Goal: Find specific page/section: Find specific page/section

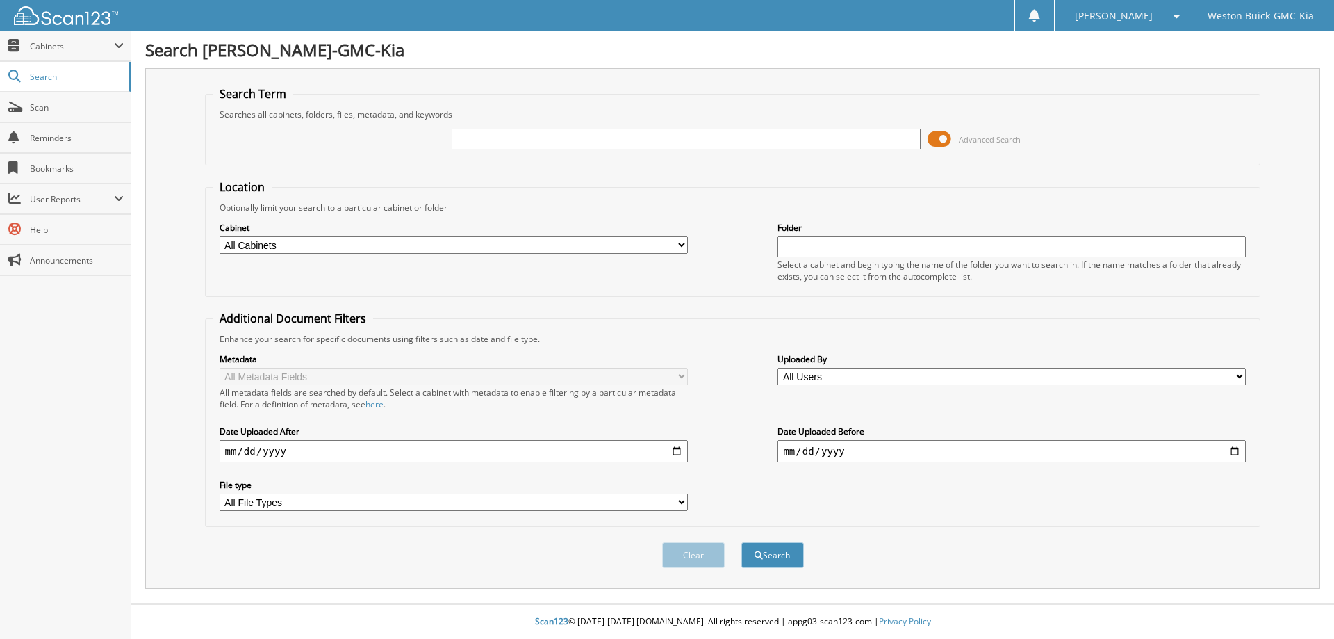
click at [943, 142] on span at bounding box center [940, 139] width 24 height 21
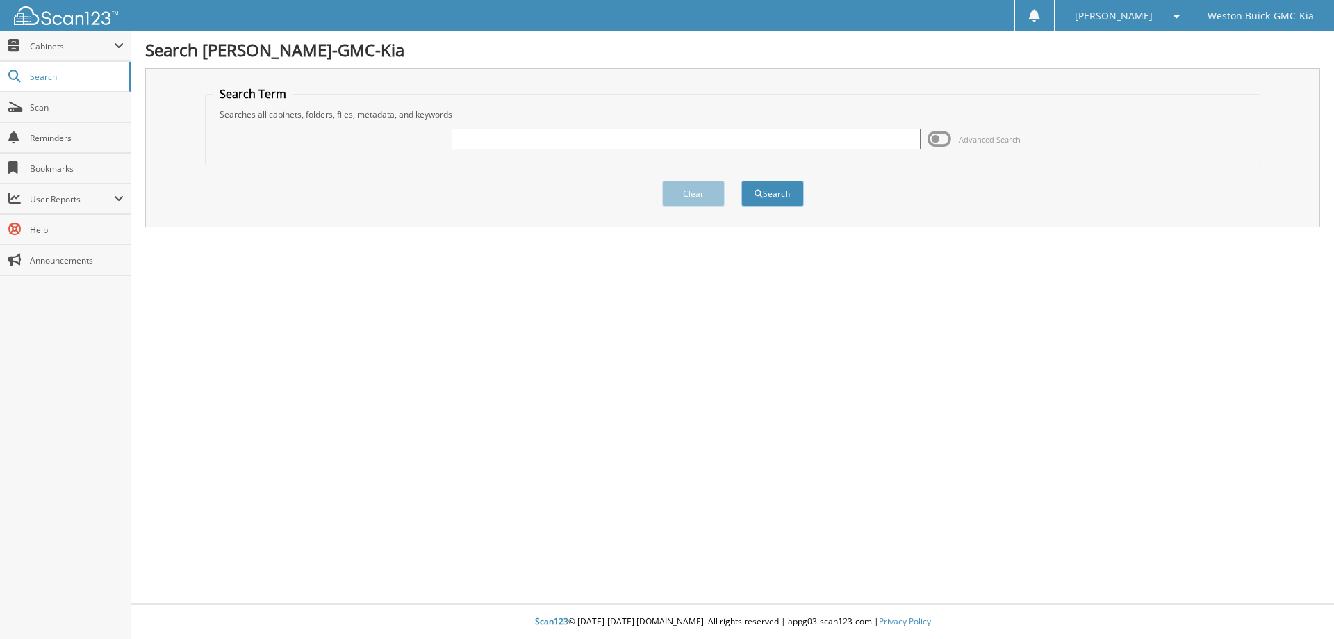
click at [682, 148] on input "text" at bounding box center [686, 139] width 468 height 21
type input "118024"
click at [741, 181] on button "Search" at bounding box center [772, 194] width 63 height 26
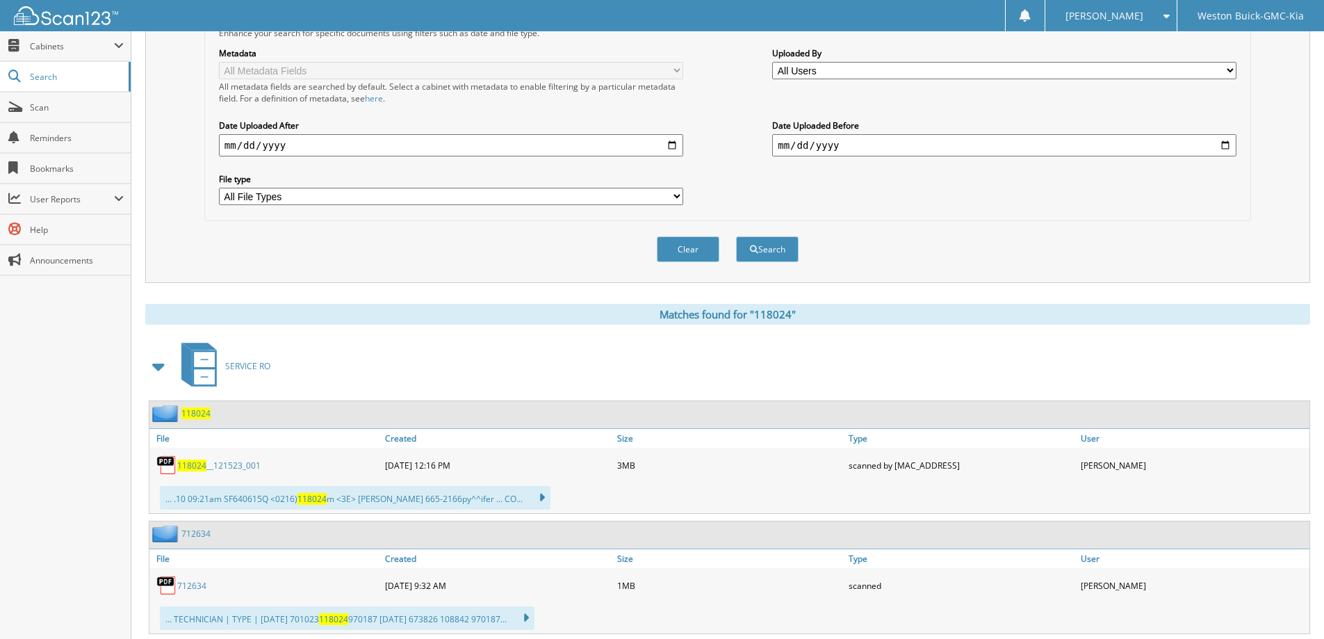
scroll to position [347, 0]
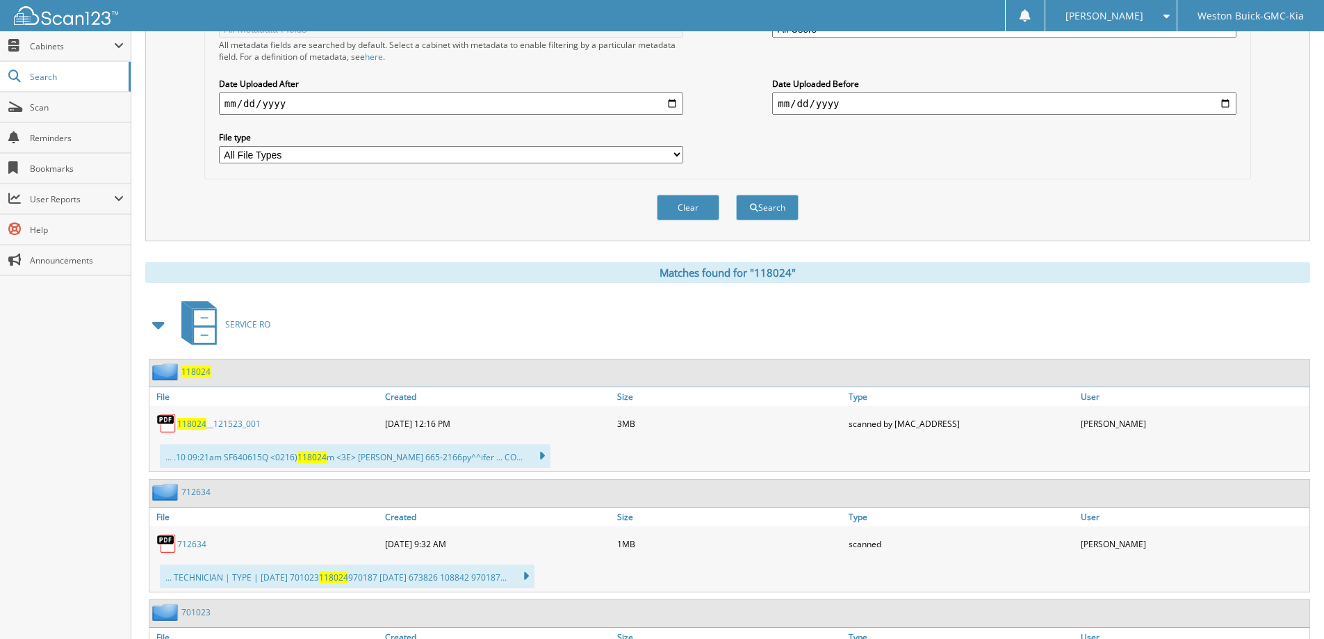
click at [236, 426] on link "118024 __121523_001" at bounding box center [218, 424] width 83 height 12
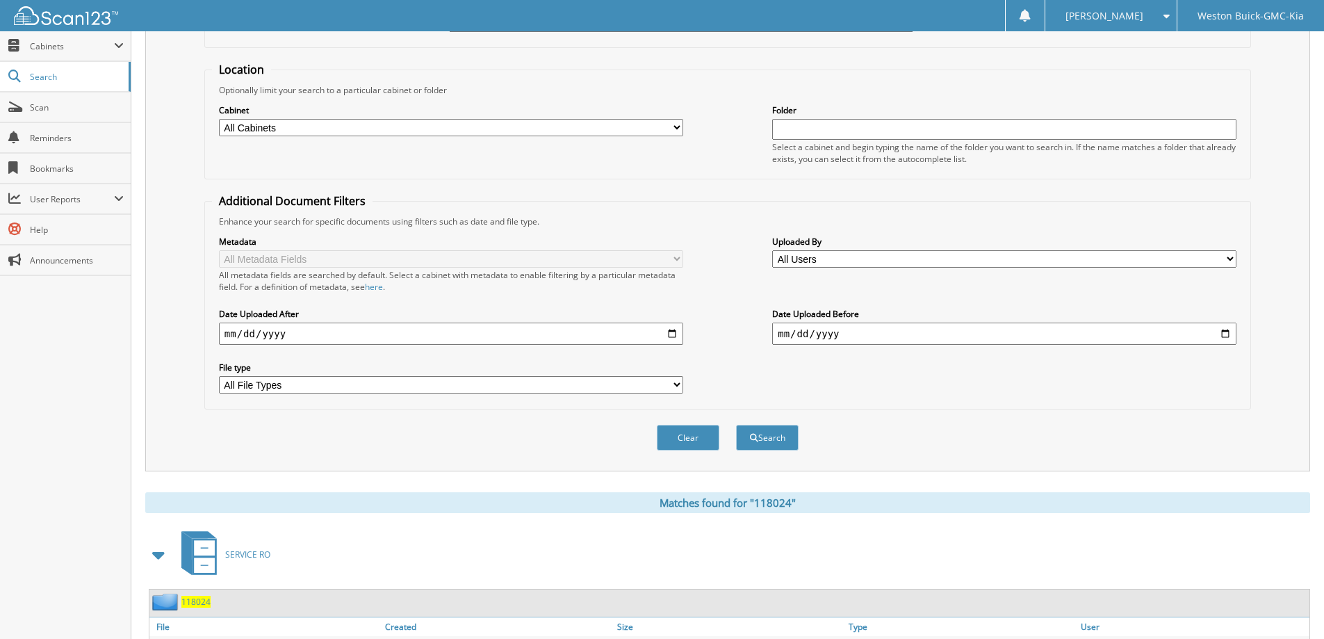
scroll to position [0, 0]
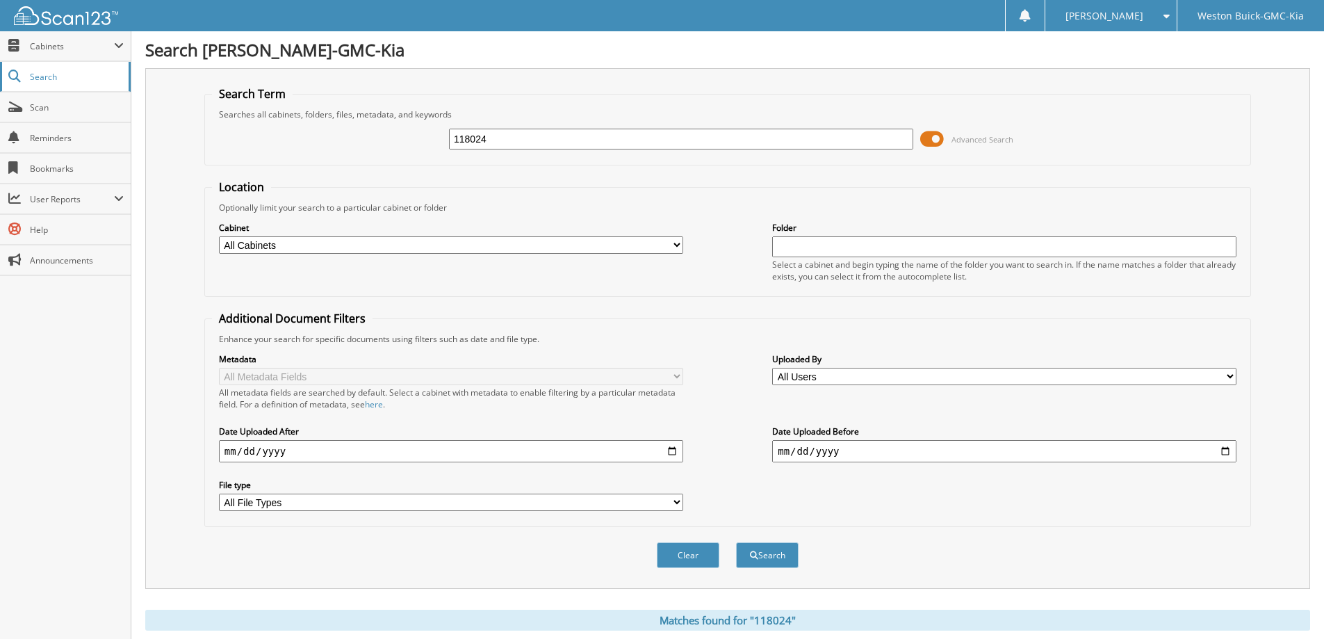
drag, startPoint x: 550, startPoint y: 135, endPoint x: 0, endPoint y: 72, distance: 553.8
type input "122993"
click at [736, 542] on button "Search" at bounding box center [767, 555] width 63 height 26
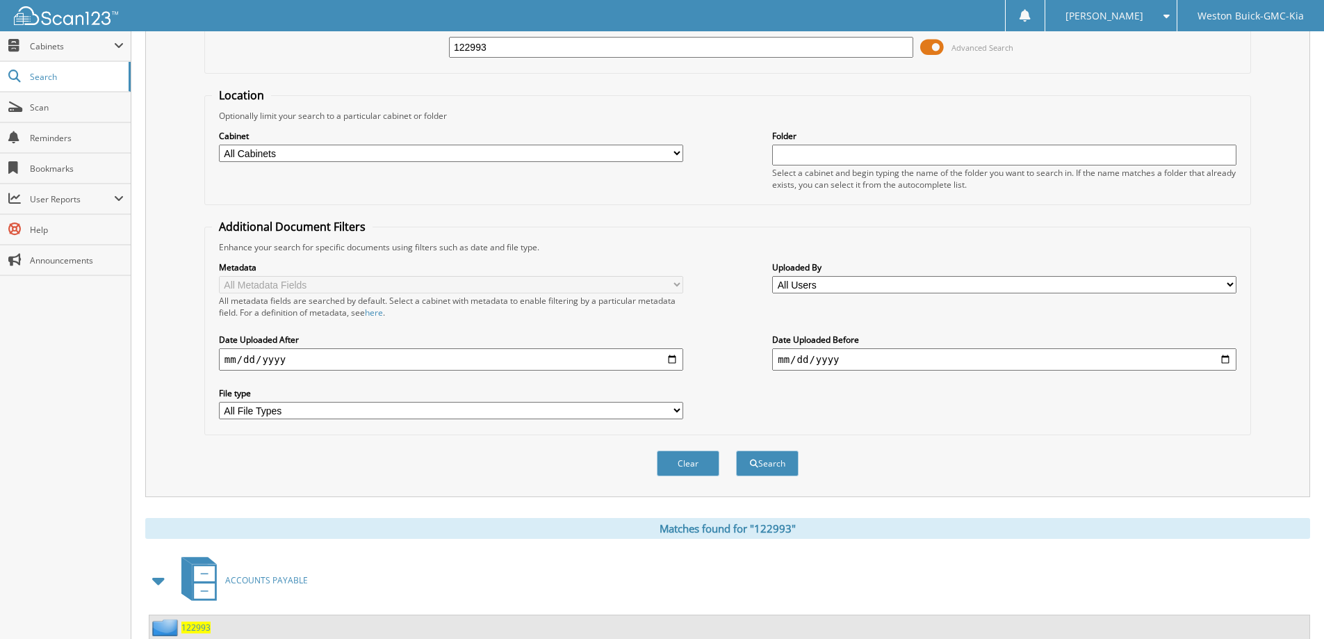
scroll to position [215, 0]
